Goal: Transaction & Acquisition: Book appointment/travel/reservation

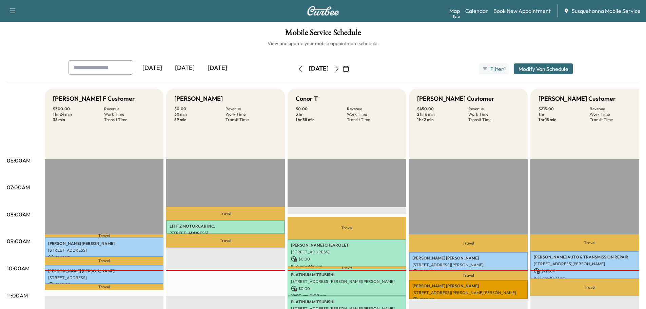
click at [340, 69] on icon "button" at bounding box center [336, 68] width 5 height 5
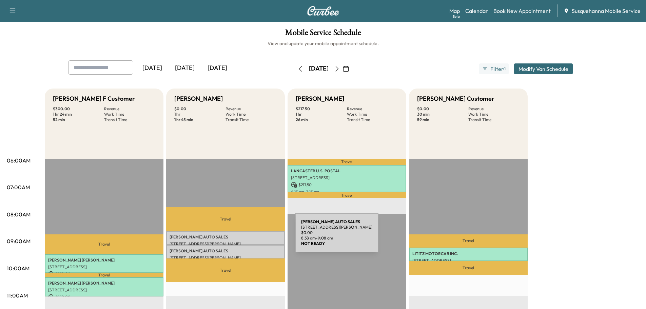
click at [244, 237] on p "[PERSON_NAME] AUTO SALES" at bounding box center [226, 236] width 112 height 5
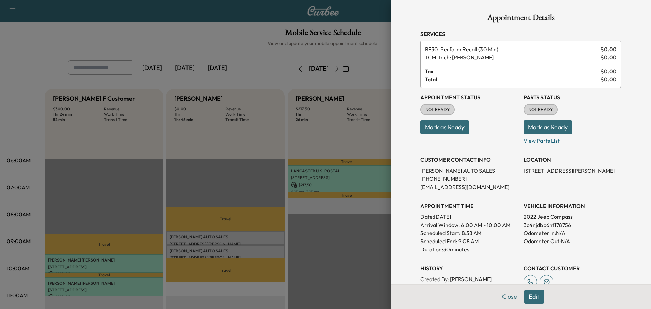
click at [535, 131] on button "Mark as Ready" at bounding box center [548, 127] width 49 height 14
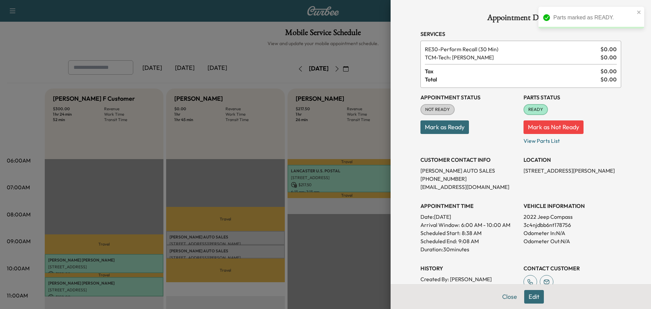
click at [448, 132] on button "Mark as Ready" at bounding box center [445, 127] width 49 height 14
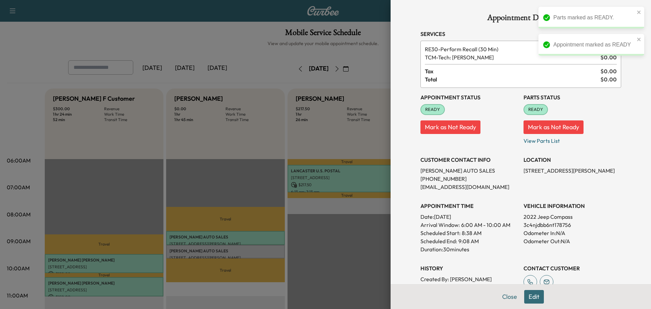
click at [503, 299] on button "Close" at bounding box center [510, 297] width 24 height 14
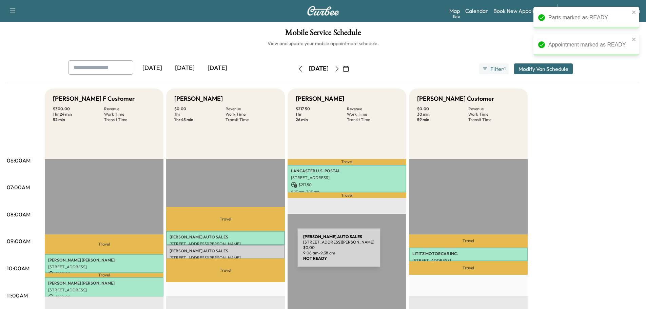
click at [246, 252] on p "[PERSON_NAME] AUTO SALES" at bounding box center [226, 250] width 112 height 5
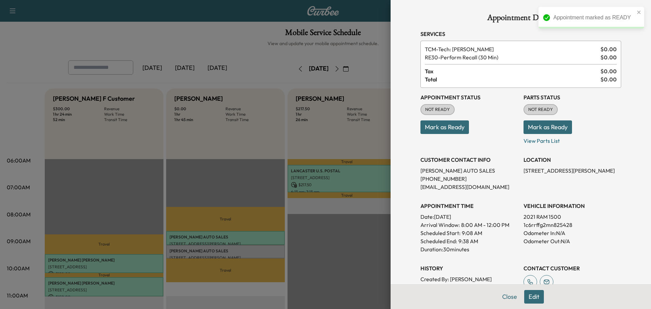
click at [542, 128] on button "Mark as Ready" at bounding box center [548, 127] width 49 height 14
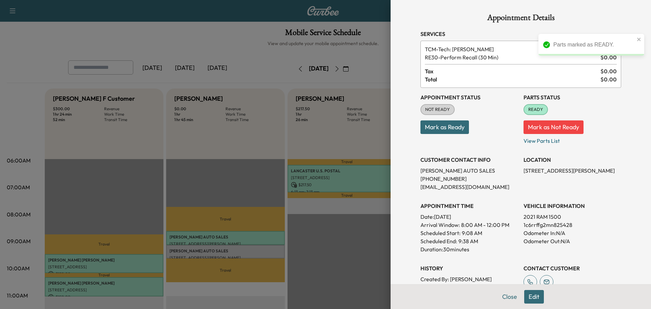
click at [451, 127] on button "Mark as Ready" at bounding box center [445, 127] width 49 height 14
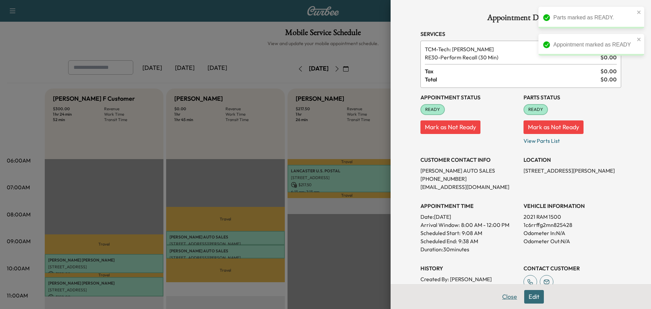
drag, startPoint x: 504, startPoint y: 299, endPoint x: 431, endPoint y: 264, distance: 80.7
click at [503, 299] on button "Close" at bounding box center [510, 297] width 24 height 14
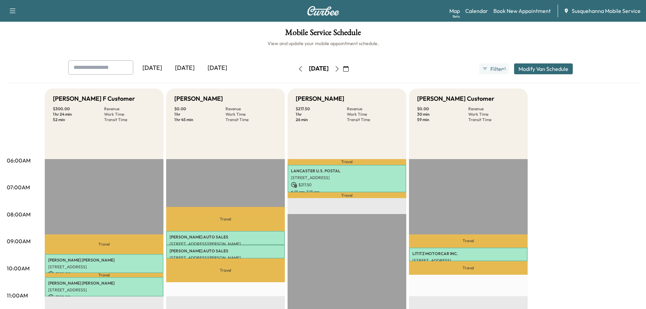
click at [340, 69] on icon "button" at bounding box center [336, 68] width 5 height 5
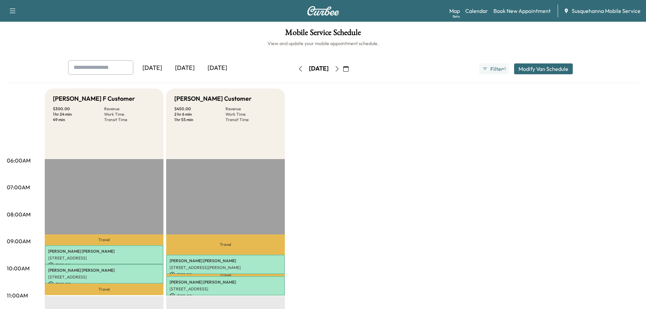
click at [339, 69] on icon "button" at bounding box center [337, 68] width 3 height 5
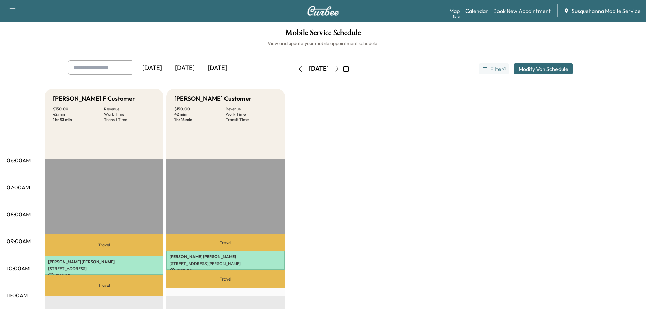
click at [298, 69] on icon "button" at bounding box center [300, 68] width 5 height 5
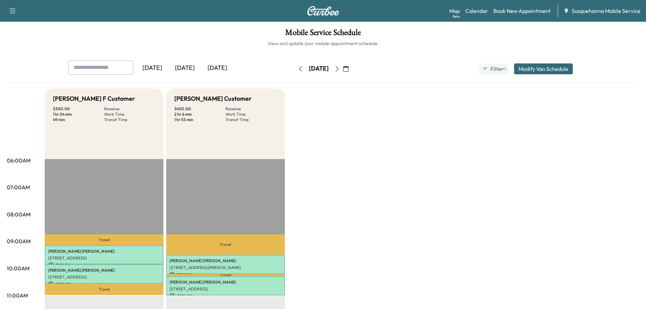
click at [298, 69] on icon "button" at bounding box center [300, 68] width 5 height 5
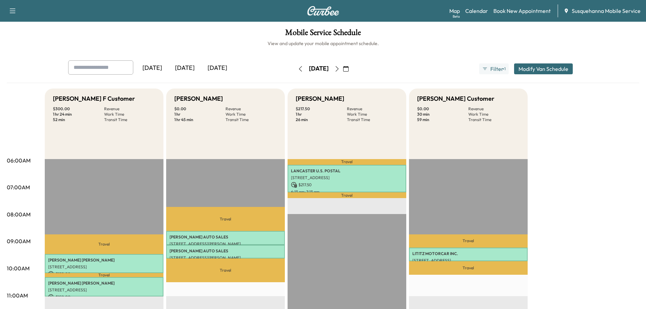
click at [298, 69] on icon "button" at bounding box center [300, 68] width 5 height 5
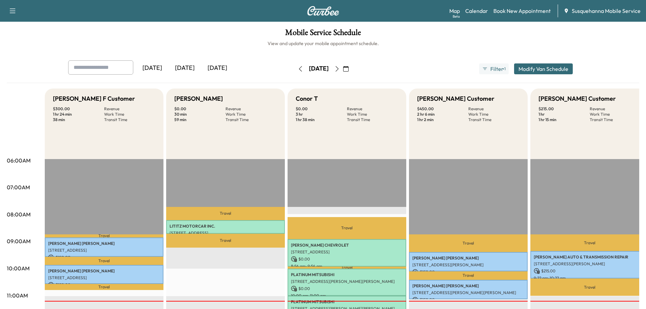
click at [340, 66] on icon "button" at bounding box center [336, 68] width 5 height 5
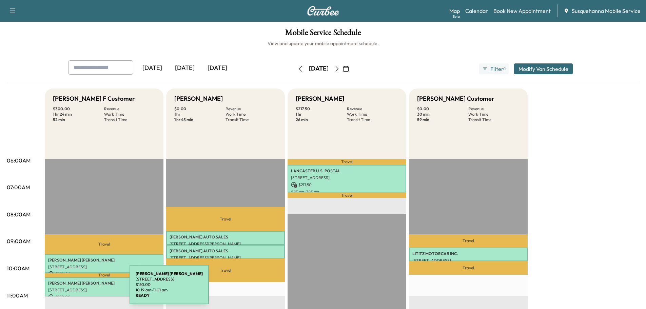
click at [79, 288] on p "[STREET_ADDRESS]" at bounding box center [104, 289] width 112 height 5
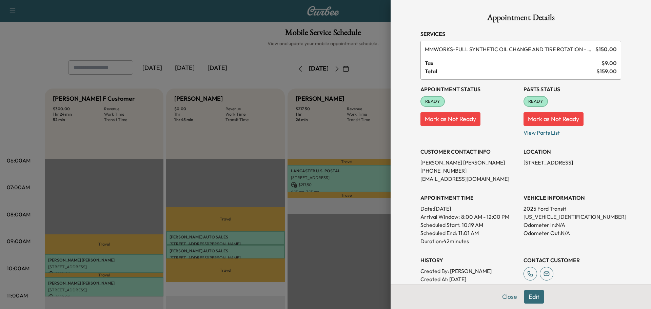
scroll to position [93, 0]
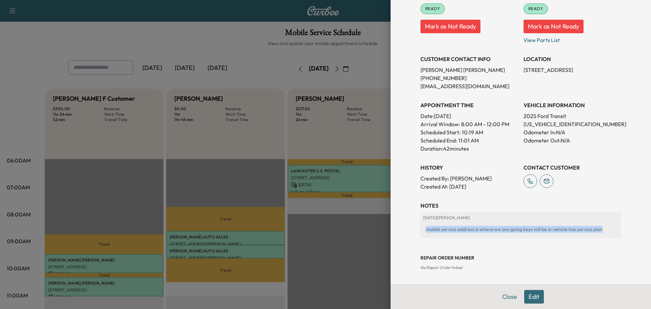
drag, startPoint x: 596, startPoint y: 229, endPoint x: 419, endPoint y: 234, distance: 177.5
click at [423, 234] on div "mobile service address is where we are going keys will be in vehicle has servic…" at bounding box center [520, 229] width 195 height 12
copy div "mobile service address is where we are going keys will be in vehicle has servic…"
click at [504, 295] on button "Close" at bounding box center [510, 297] width 24 height 14
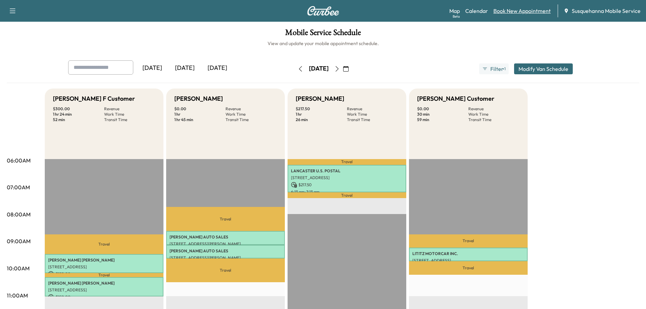
click at [501, 11] on link "Book New Appointment" at bounding box center [522, 11] width 57 height 8
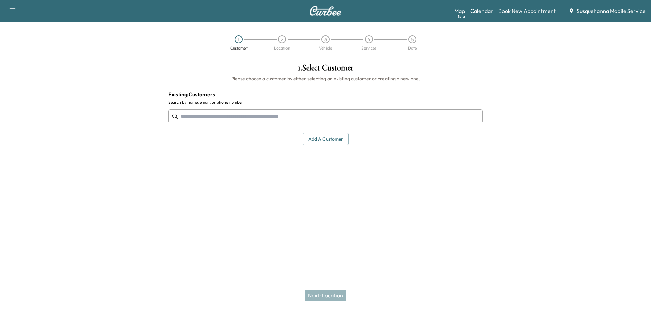
drag, startPoint x: 260, startPoint y: 115, endPoint x: 259, endPoint y: 108, distance: 7.2
click at [259, 108] on div at bounding box center [325, 116] width 315 height 22
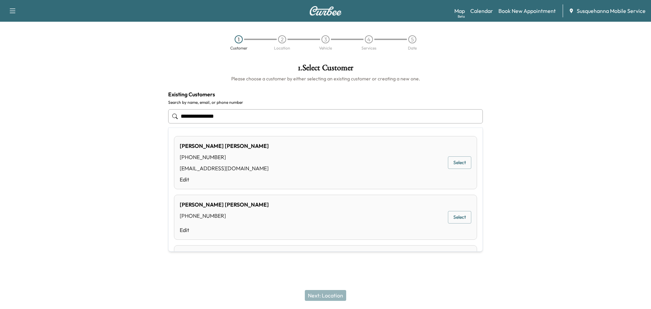
click at [454, 163] on button "Select" at bounding box center [459, 162] width 23 height 13
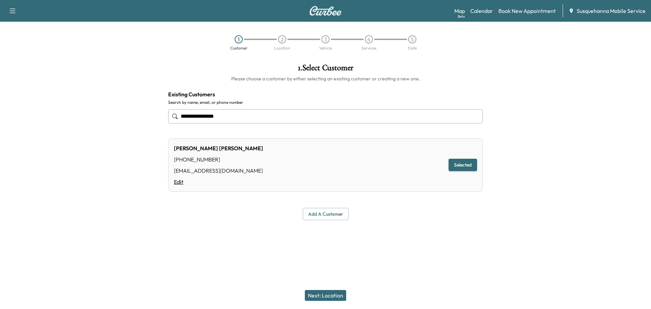
type input "**********"
click at [177, 182] on link "Edit" at bounding box center [218, 182] width 89 height 8
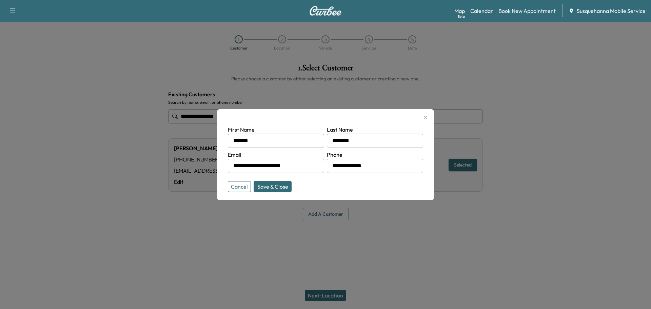
drag, startPoint x: 381, startPoint y: 165, endPoint x: 301, endPoint y: 164, distance: 79.4
click at [301, 164] on form "**********" at bounding box center [325, 158] width 195 height 64
type input "**********"
click at [282, 186] on button "Save & Close" at bounding box center [273, 186] width 38 height 11
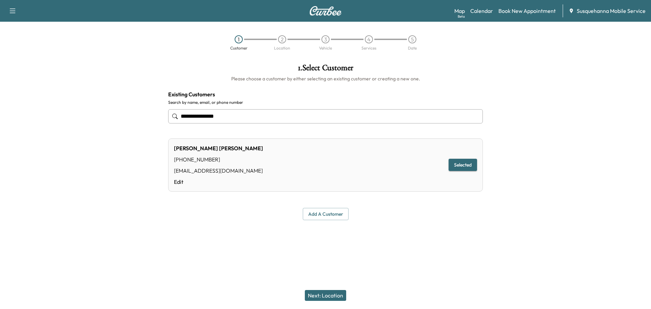
click at [319, 299] on button "Next: Location" at bounding box center [325, 295] width 41 height 11
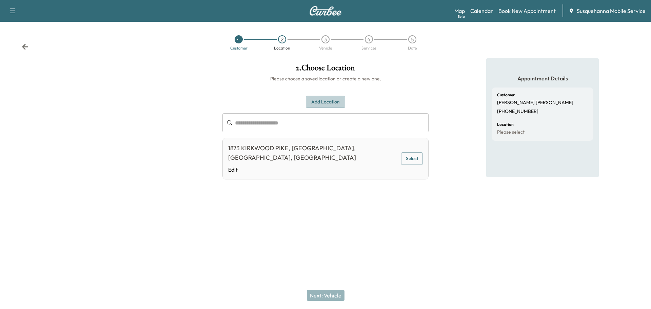
click at [322, 103] on button "Add Location" at bounding box center [325, 102] width 39 height 13
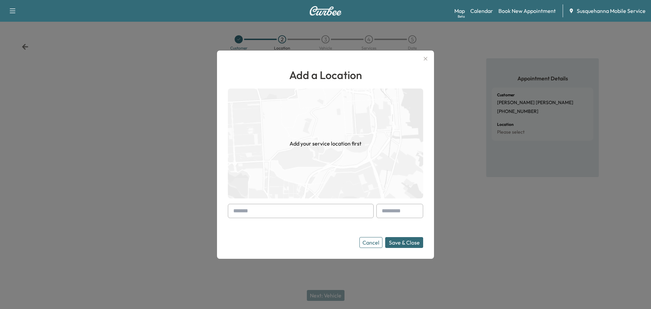
click at [275, 208] on input "text" at bounding box center [301, 211] width 146 height 14
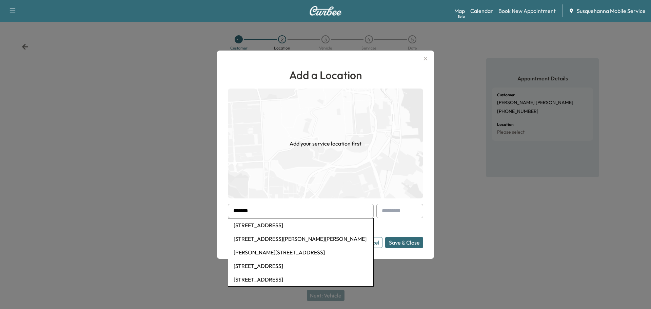
click at [288, 227] on li "[STREET_ADDRESS]" at bounding box center [300, 225] width 145 height 14
type input "**********"
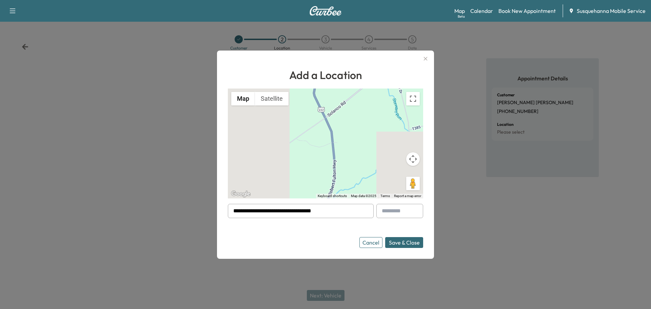
click at [404, 243] on button "Save & Close" at bounding box center [404, 242] width 38 height 11
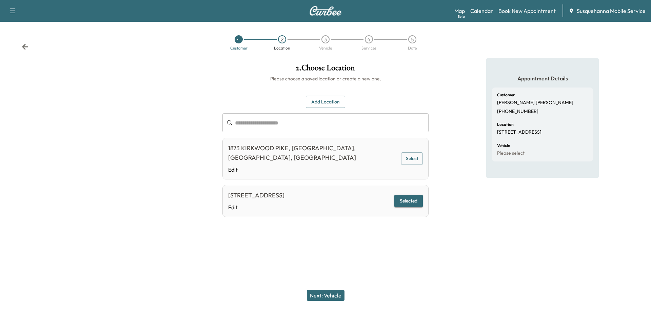
click at [333, 296] on button "Next: Vehicle" at bounding box center [326, 295] width 38 height 11
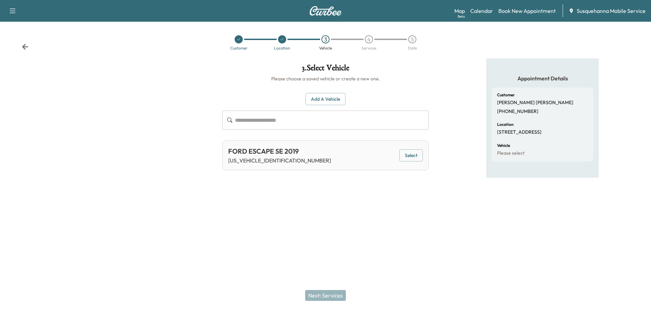
click at [412, 157] on button "Select" at bounding box center [411, 155] width 23 height 13
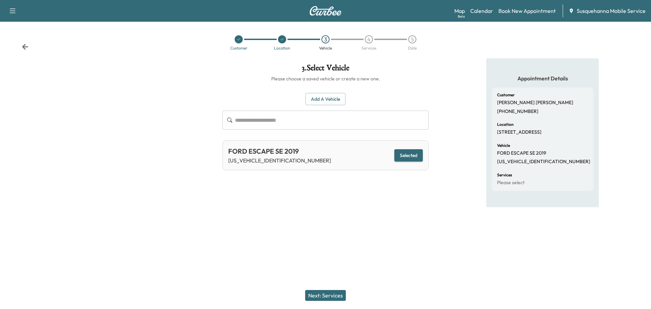
click at [332, 295] on button "Next: Services" at bounding box center [325, 295] width 41 height 11
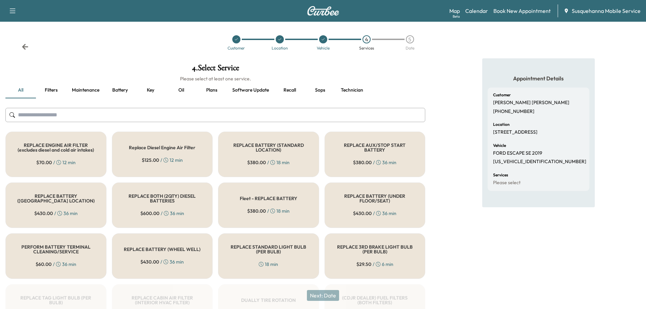
click at [278, 116] on input "text" at bounding box center [215, 115] width 420 height 14
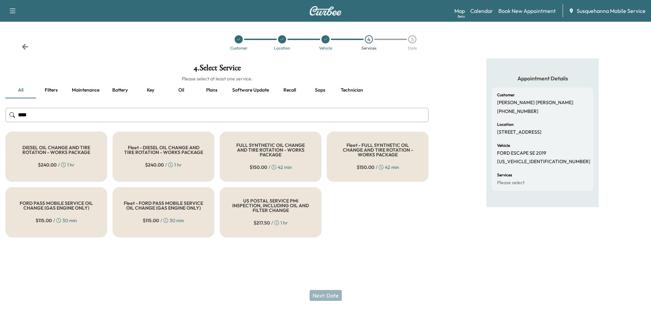
type input "***"
click at [268, 149] on h5 "FULL SYNTHETIC OIL CHANGE AND TIRE ROTATION - WORKS PACKAGE" at bounding box center [270, 150] width 79 height 14
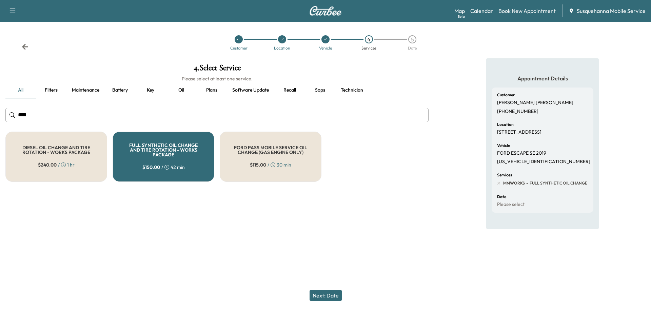
click at [336, 292] on button "Next: Date" at bounding box center [326, 295] width 32 height 11
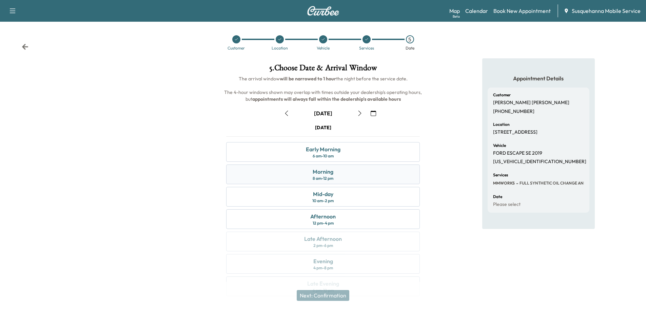
click at [368, 175] on div "Morning 8 am - 12 pm" at bounding box center [323, 175] width 194 height 20
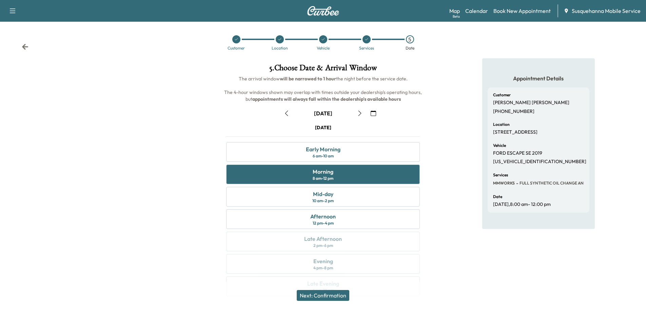
click at [332, 294] on button "Next: Confirmation" at bounding box center [323, 295] width 53 height 11
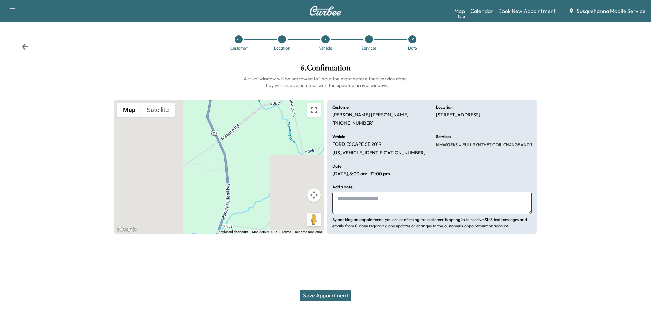
click at [362, 209] on textarea at bounding box center [431, 203] width 199 height 22
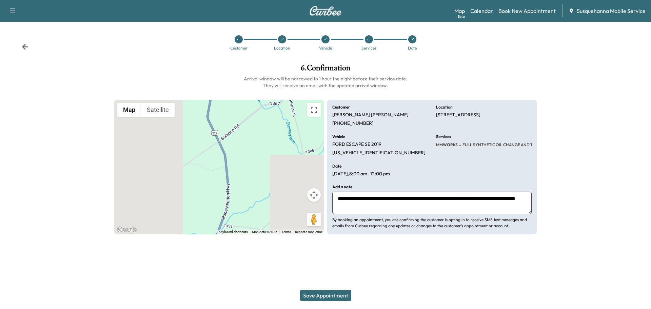
type textarea "**********"
drag, startPoint x: 436, startPoint y: 115, endPoint x: 528, endPoint y: 117, distance: 92.6
click at [528, 117] on div "**********" at bounding box center [432, 167] width 210 height 135
copy p "[STREET_ADDRESS]"
click at [311, 292] on button "Save Appointment" at bounding box center [325, 295] width 51 height 11
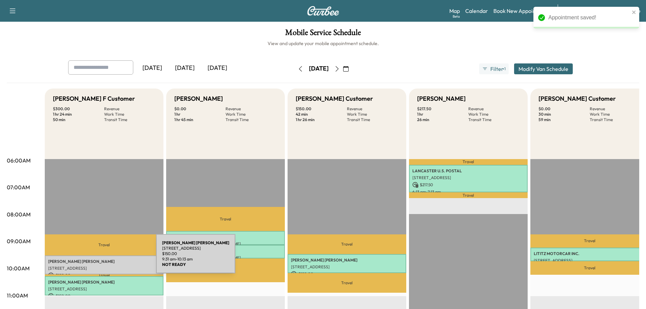
click at [105, 259] on p "[PERSON_NAME]" at bounding box center [104, 261] width 112 height 5
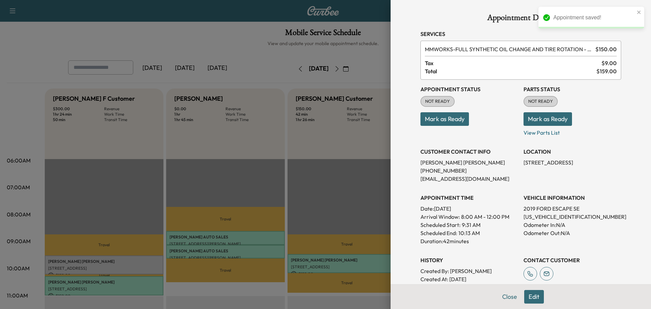
click at [524, 121] on button "Mark as Ready" at bounding box center [548, 119] width 49 height 14
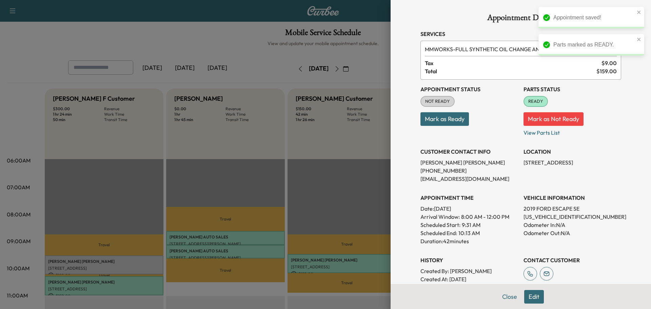
click at [441, 126] on div "Appointment Status NOT READY Mark as Ready" at bounding box center [470, 108] width 98 height 57
click at [448, 122] on button "Mark as Ready" at bounding box center [445, 119] width 49 height 14
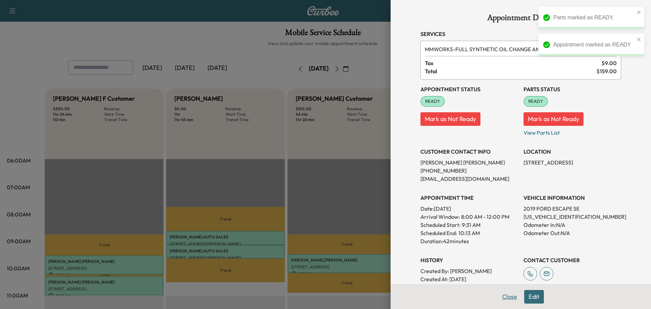
click at [501, 296] on button "Close" at bounding box center [510, 297] width 24 height 14
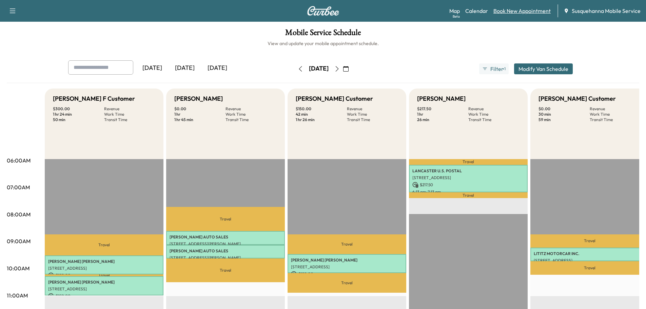
click at [511, 11] on link "Book New Appointment" at bounding box center [522, 11] width 57 height 8
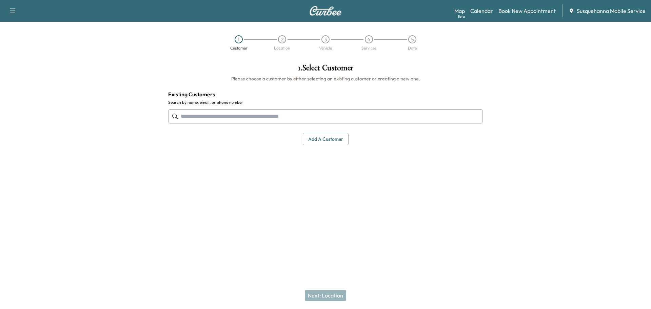
click at [310, 114] on input "text" at bounding box center [325, 116] width 315 height 14
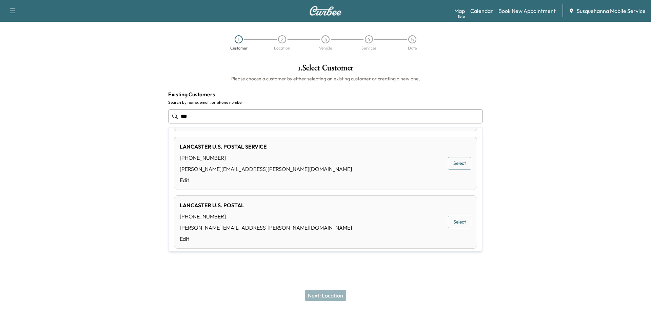
scroll to position [145, 0]
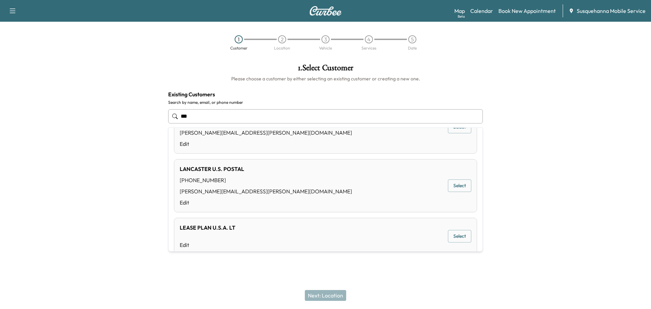
click at [465, 241] on button "Select" at bounding box center [459, 236] width 23 height 13
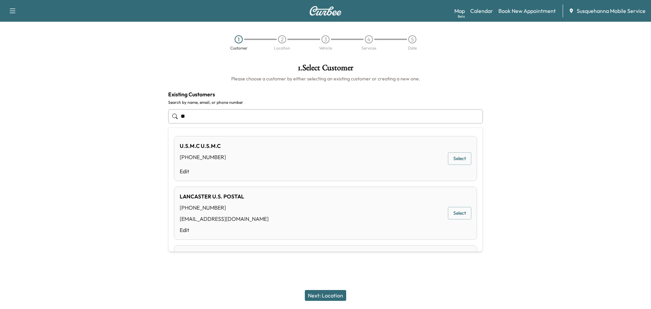
type input "*"
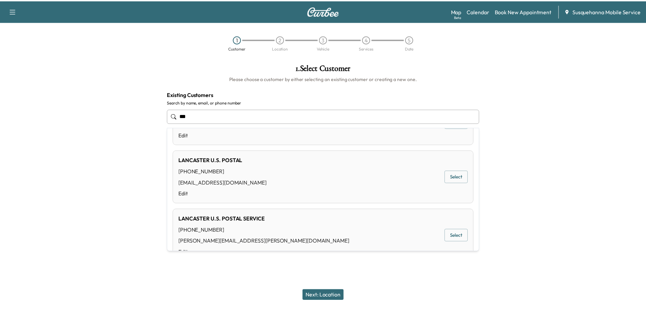
scroll to position [72, 0]
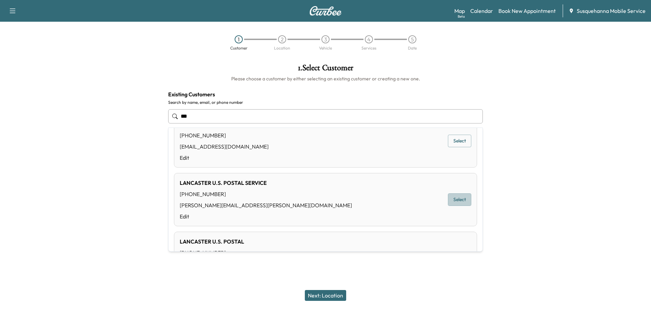
click at [448, 197] on button "Select" at bounding box center [459, 199] width 23 height 13
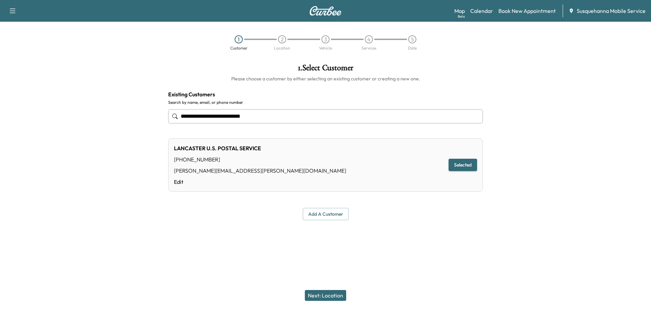
type input "**********"
click at [338, 296] on button "Next: Location" at bounding box center [325, 295] width 41 height 11
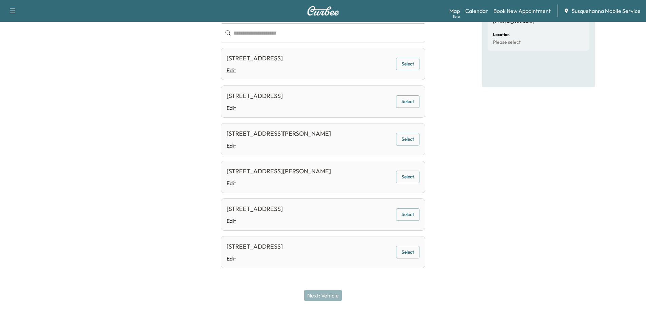
scroll to position [0, 0]
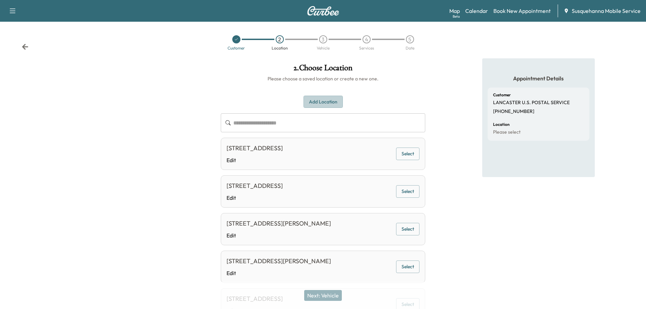
click at [324, 103] on button "Add Location" at bounding box center [323, 102] width 39 height 13
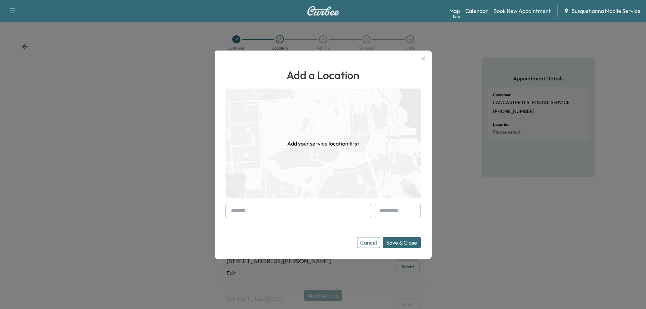
click at [325, 210] on input "text" at bounding box center [299, 211] width 146 height 14
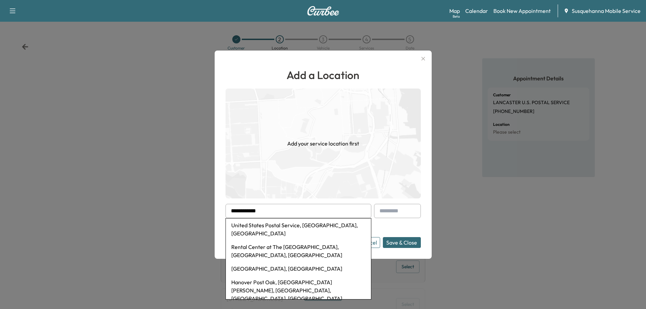
click at [286, 228] on li "United States Postal Service, [GEOGRAPHIC_DATA], [GEOGRAPHIC_DATA]" at bounding box center [298, 229] width 145 height 22
type input "**********"
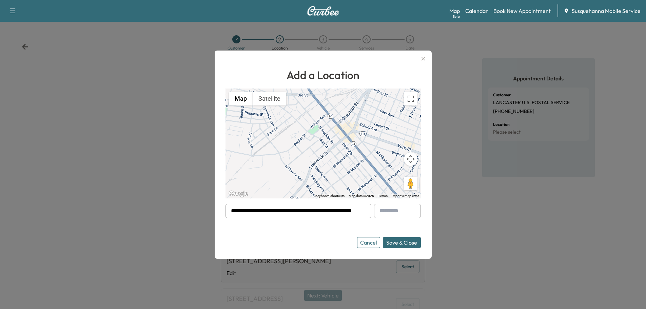
click at [413, 245] on button "Save & Close" at bounding box center [402, 242] width 38 height 11
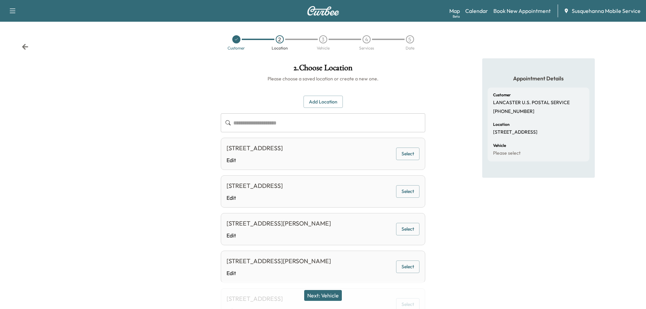
scroll to position [128, 0]
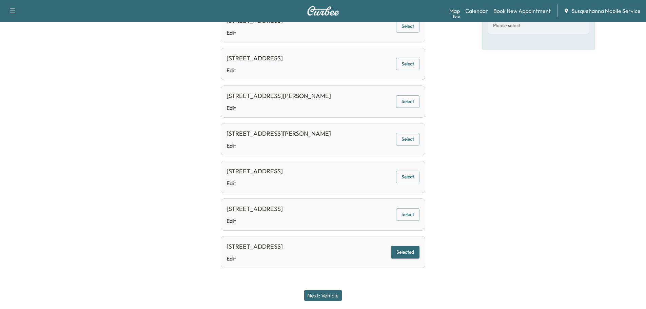
click at [321, 295] on button "Next: Vehicle" at bounding box center [323, 295] width 38 height 11
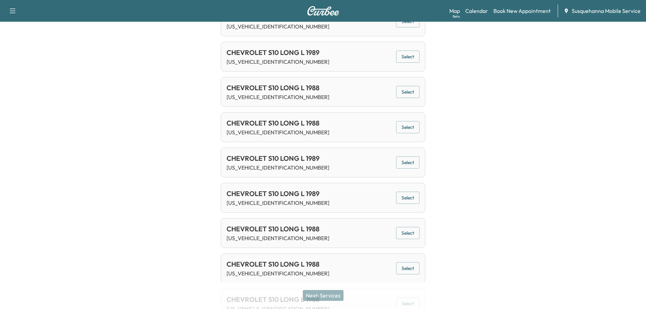
scroll to position [598, 0]
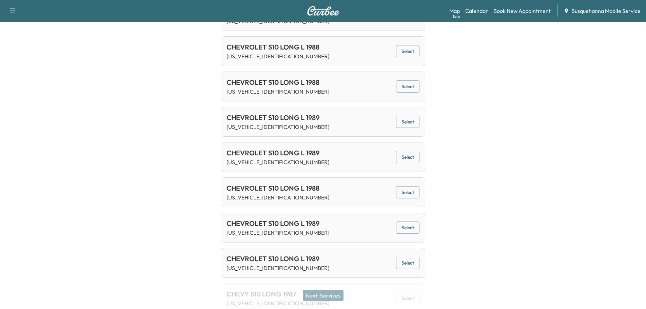
click at [405, 265] on button "Select" at bounding box center [407, 263] width 23 height 13
click at [339, 293] on button "Next: Services" at bounding box center [323, 295] width 41 height 11
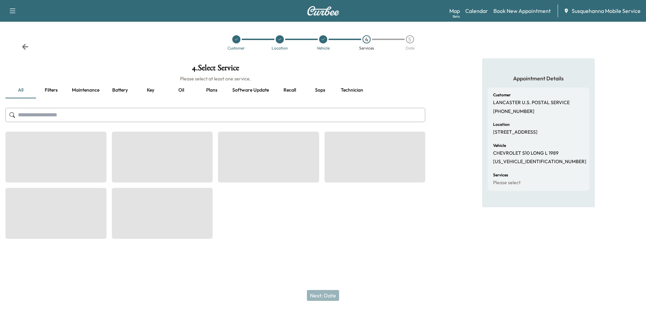
scroll to position [0, 0]
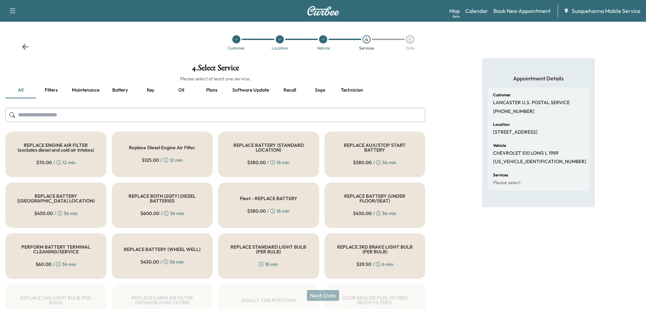
click at [255, 118] on input "text" at bounding box center [215, 115] width 420 height 14
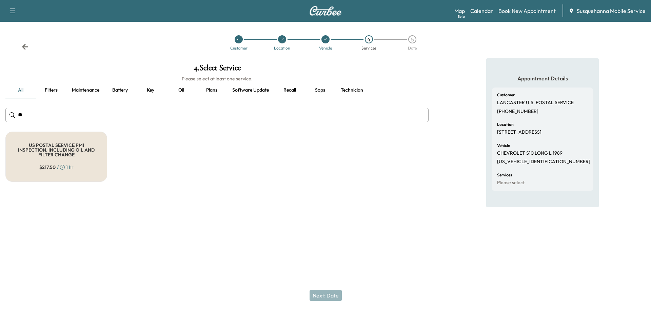
type input "**"
click at [38, 146] on h5 "US POSTAL SERVICE PMI INSPECTION, INCLUDING OIL AND FILTER CHANGE" at bounding box center [56, 150] width 79 height 14
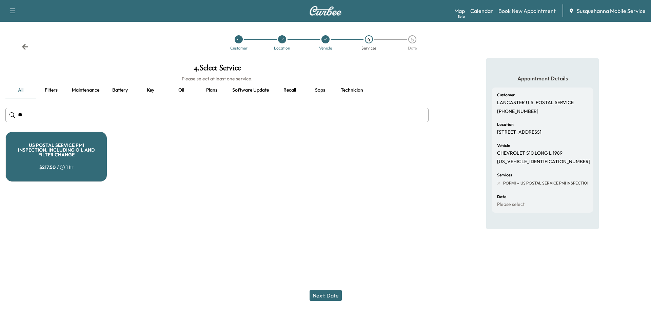
click at [347, 91] on button "Technician" at bounding box center [352, 90] width 33 height 16
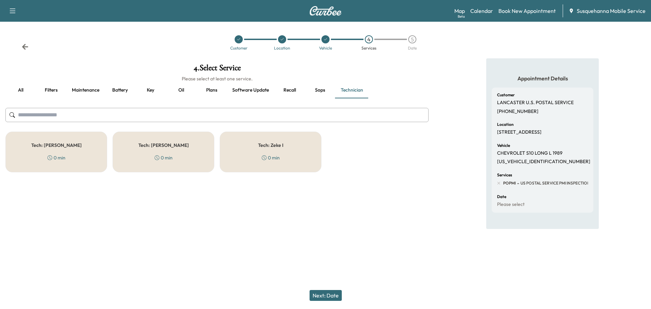
drag, startPoint x: 52, startPoint y: 148, endPoint x: 58, endPoint y: 147, distance: 6.2
click at [57, 147] on h5 "Tech: [PERSON_NAME]" at bounding box center [56, 145] width 51 height 5
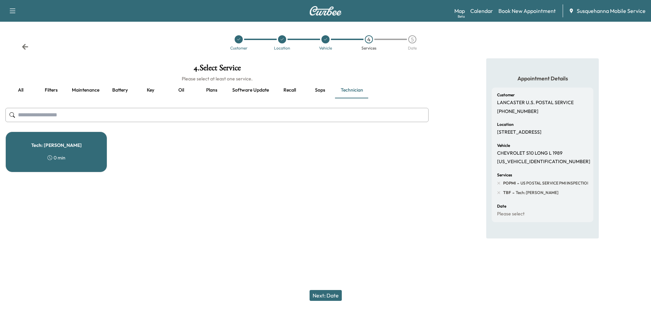
click at [334, 298] on button "Next: Date" at bounding box center [326, 295] width 32 height 11
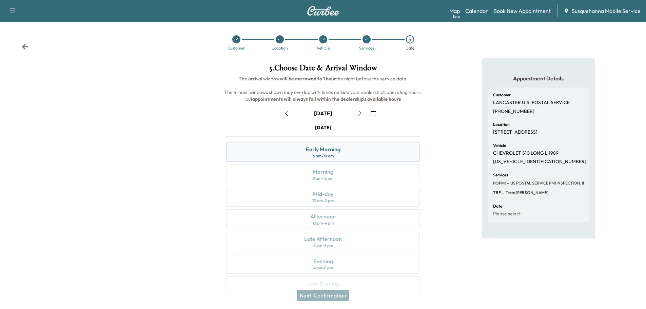
click at [353, 154] on div "Early Morning 6 am - 10 am" at bounding box center [323, 152] width 194 height 20
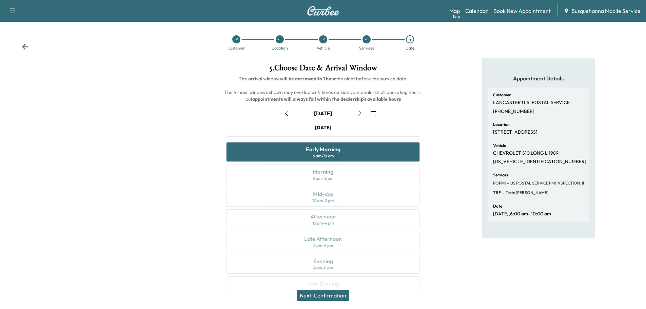
click at [345, 292] on button "Next: Confirmation" at bounding box center [323, 295] width 53 height 11
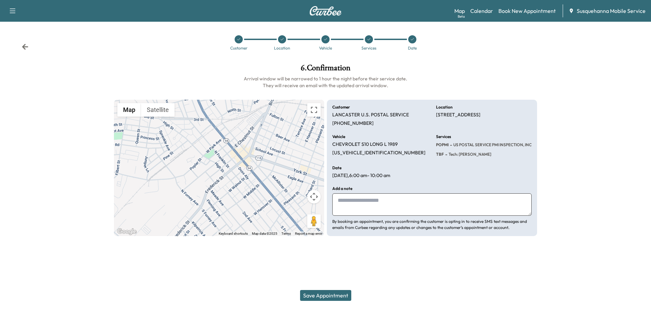
click at [338, 295] on button "Save Appointment" at bounding box center [325, 295] width 51 height 11
click at [328, 298] on button "Save Appointment" at bounding box center [325, 295] width 51 height 11
click at [27, 45] on icon at bounding box center [25, 46] width 7 height 7
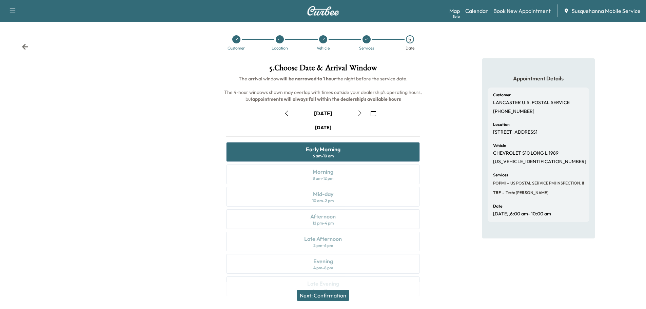
click at [27, 45] on icon at bounding box center [25, 46] width 7 height 7
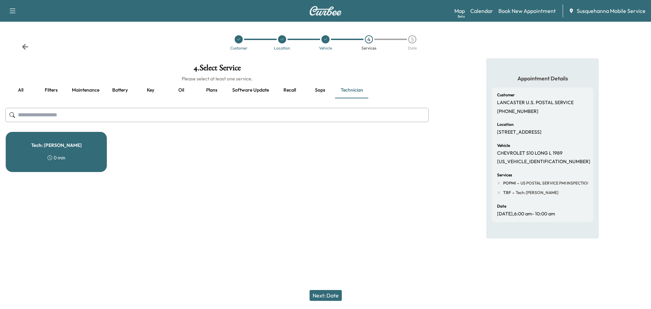
click at [27, 45] on icon at bounding box center [25, 46] width 7 height 7
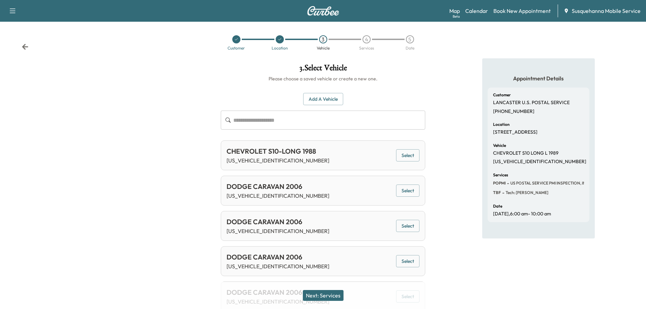
click at [27, 45] on icon at bounding box center [25, 46] width 7 height 7
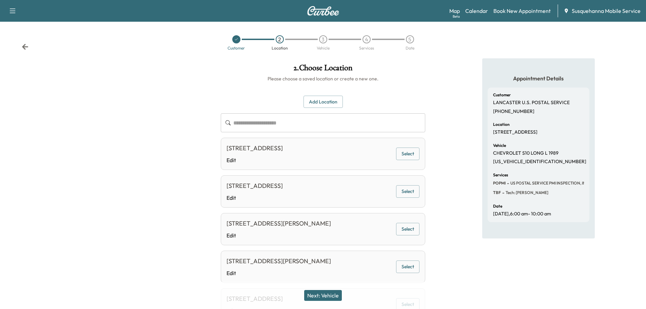
click at [413, 232] on button "Select" at bounding box center [407, 229] width 23 height 13
click at [335, 294] on button "Next: Vehicle" at bounding box center [323, 295] width 38 height 11
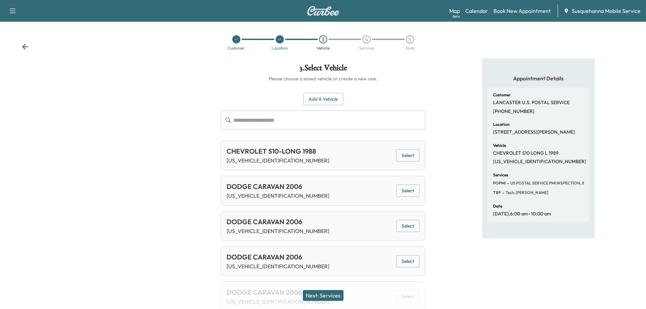
click at [335, 294] on button "Next: Services" at bounding box center [323, 295] width 41 height 11
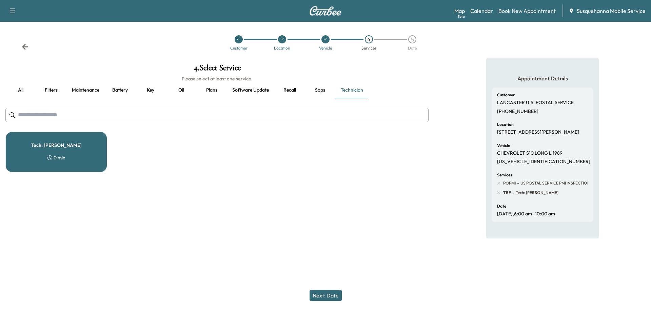
click at [335, 294] on button "Next: Date" at bounding box center [326, 295] width 32 height 11
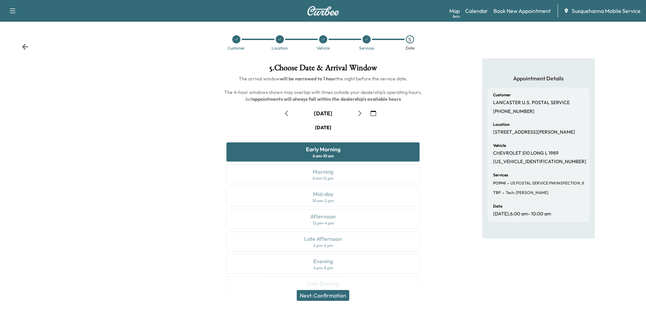
click at [335, 294] on button "Next: Confirmation" at bounding box center [323, 295] width 53 height 11
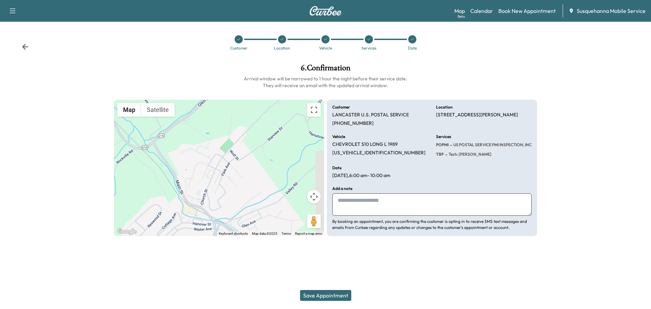
click at [335, 294] on button "Save Appointment" at bounding box center [325, 295] width 51 height 11
click at [486, 13] on link "Calendar" at bounding box center [482, 11] width 23 height 8
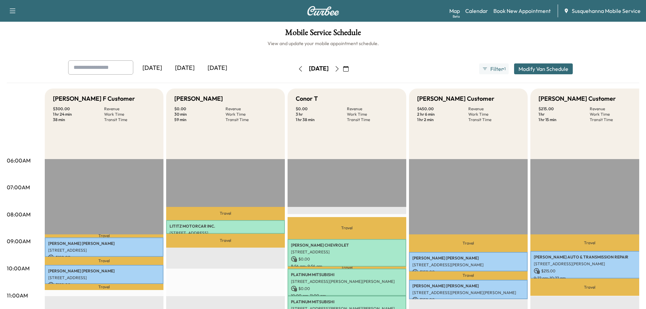
click at [340, 69] on icon "button" at bounding box center [336, 68] width 5 height 5
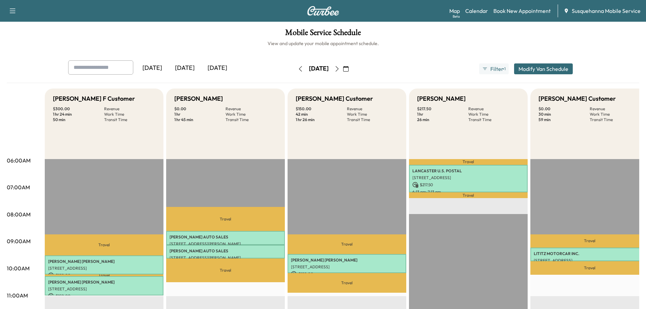
scroll to position [36, 0]
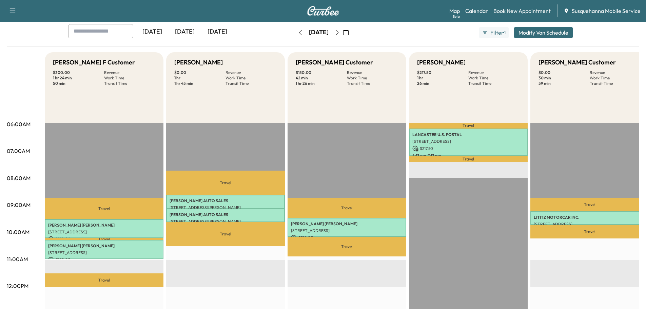
drag, startPoint x: 279, startPoint y: 31, endPoint x: 380, endPoint y: 149, distance: 155.2
click at [298, 31] on icon "button" at bounding box center [300, 32] width 5 height 5
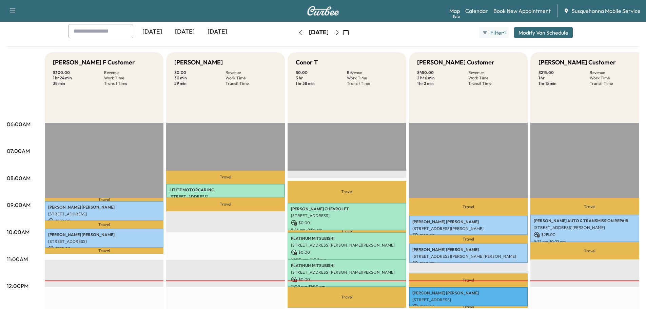
scroll to position [109, 0]
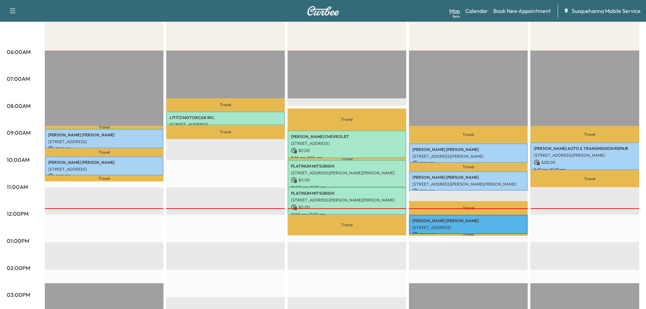
click at [460, 13] on link "Map Beta" at bounding box center [454, 11] width 11 height 8
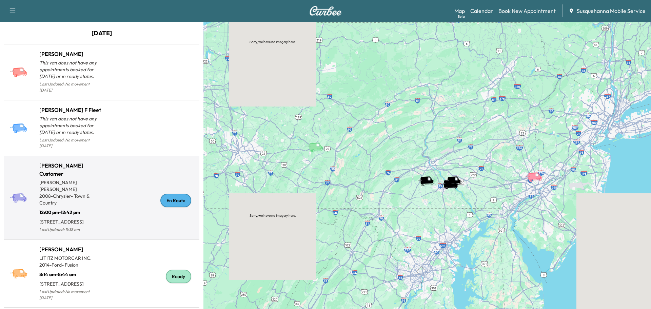
click at [179, 196] on div "En Route" at bounding box center [175, 201] width 31 height 14
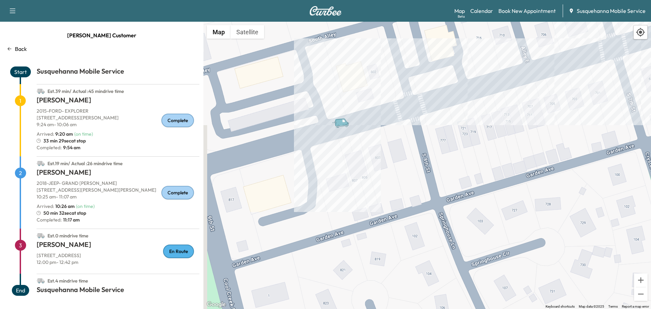
drag, startPoint x: 305, startPoint y: 106, endPoint x: 335, endPoint y: 242, distance: 140.1
click at [335, 242] on div "To activate drag with keyboard, press Alt + Enter. Once in keyboard drag state,…" at bounding box center [428, 165] width 448 height 287
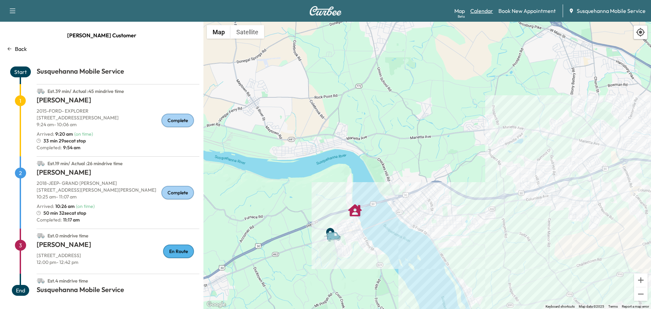
click at [475, 12] on link "Calendar" at bounding box center [482, 11] width 23 height 8
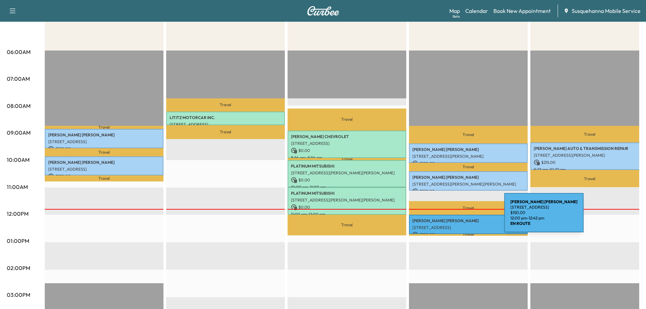
scroll to position [36, 0]
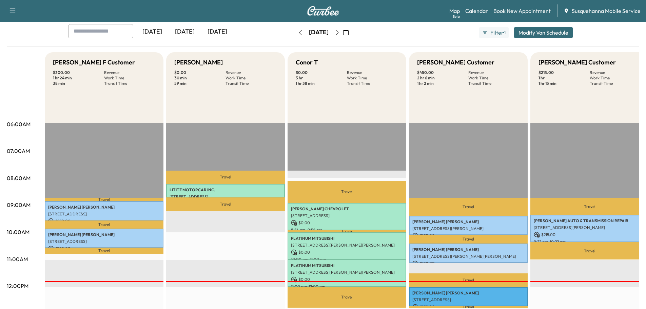
click at [340, 32] on icon "button" at bounding box center [336, 32] width 5 height 5
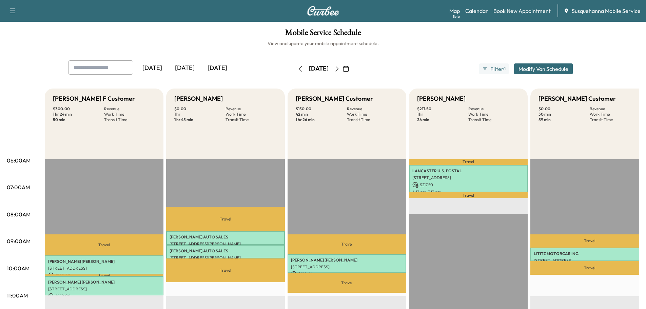
click at [340, 71] on icon "button" at bounding box center [336, 68] width 5 height 5
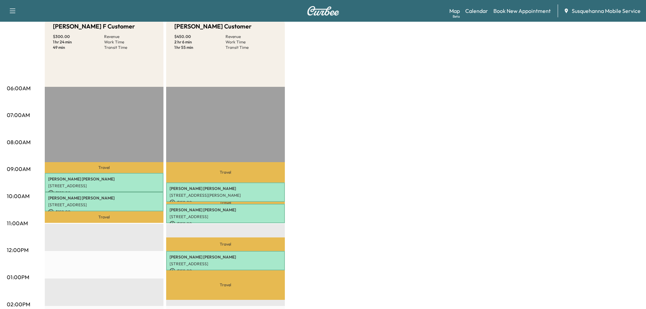
scroll to position [36, 0]
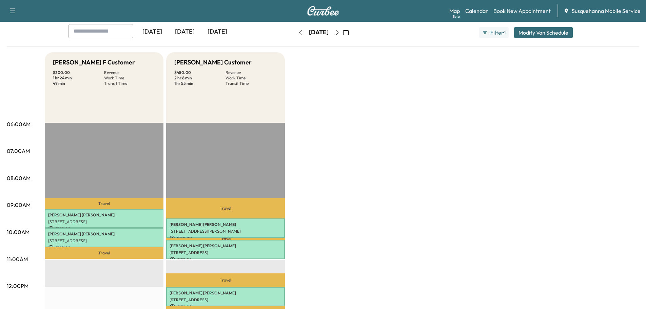
click at [340, 35] on icon "button" at bounding box center [336, 32] width 5 height 5
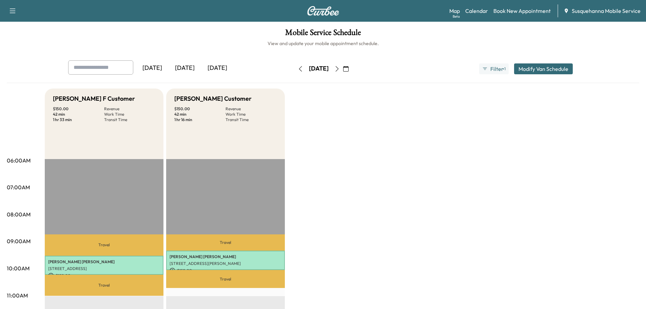
click at [298, 68] on icon "button" at bounding box center [300, 68] width 5 height 5
click at [295, 68] on button "button" at bounding box center [301, 68] width 12 height 11
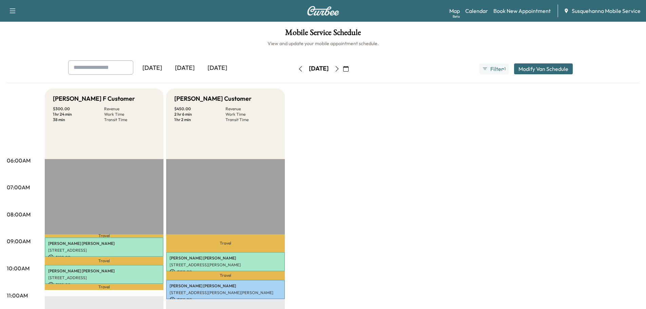
click at [298, 68] on icon "button" at bounding box center [300, 68] width 5 height 5
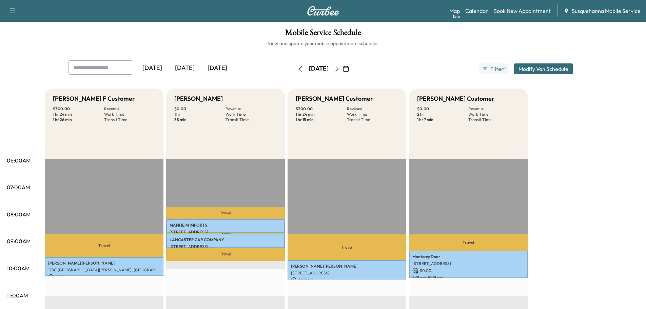
click at [339, 68] on icon "button" at bounding box center [337, 68] width 3 height 5
